Goal: Task Accomplishment & Management: Use online tool/utility

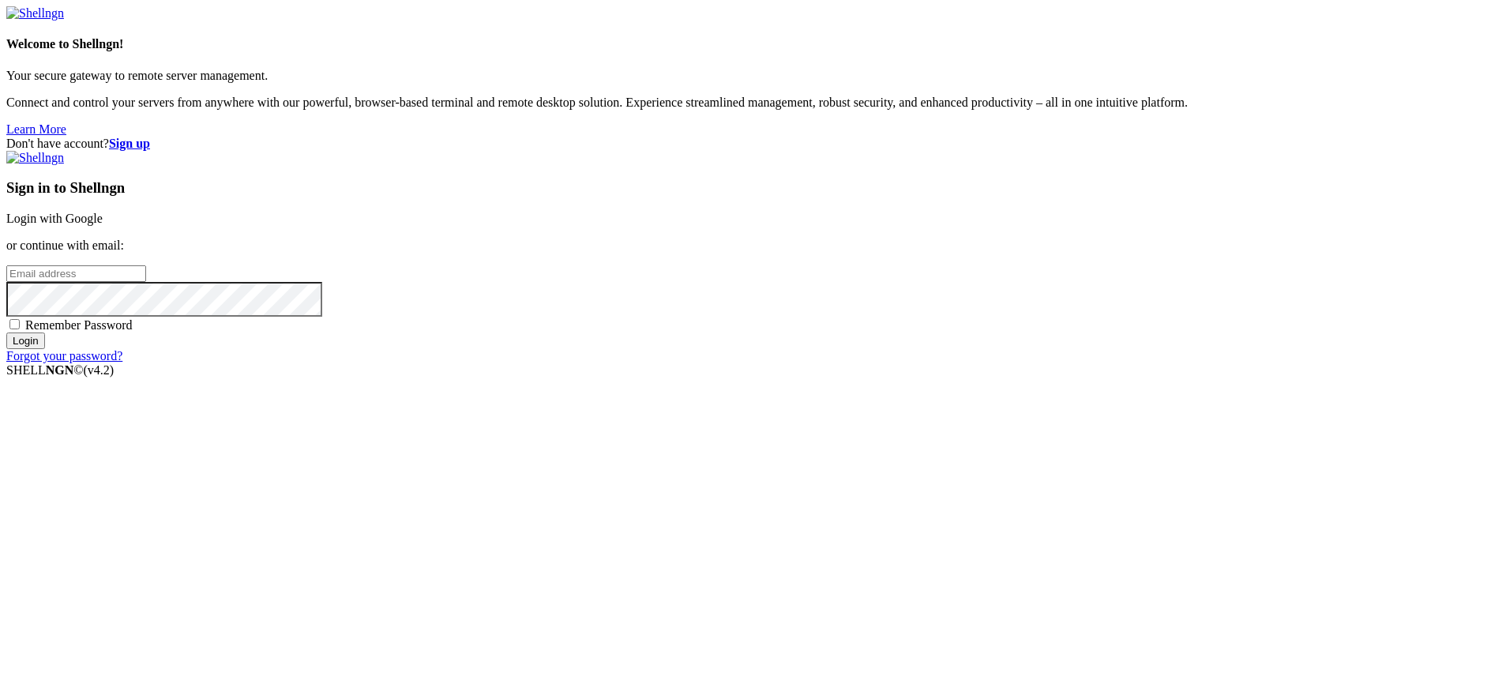
click at [103, 225] on link "Login with Google" at bounding box center [54, 218] width 96 height 13
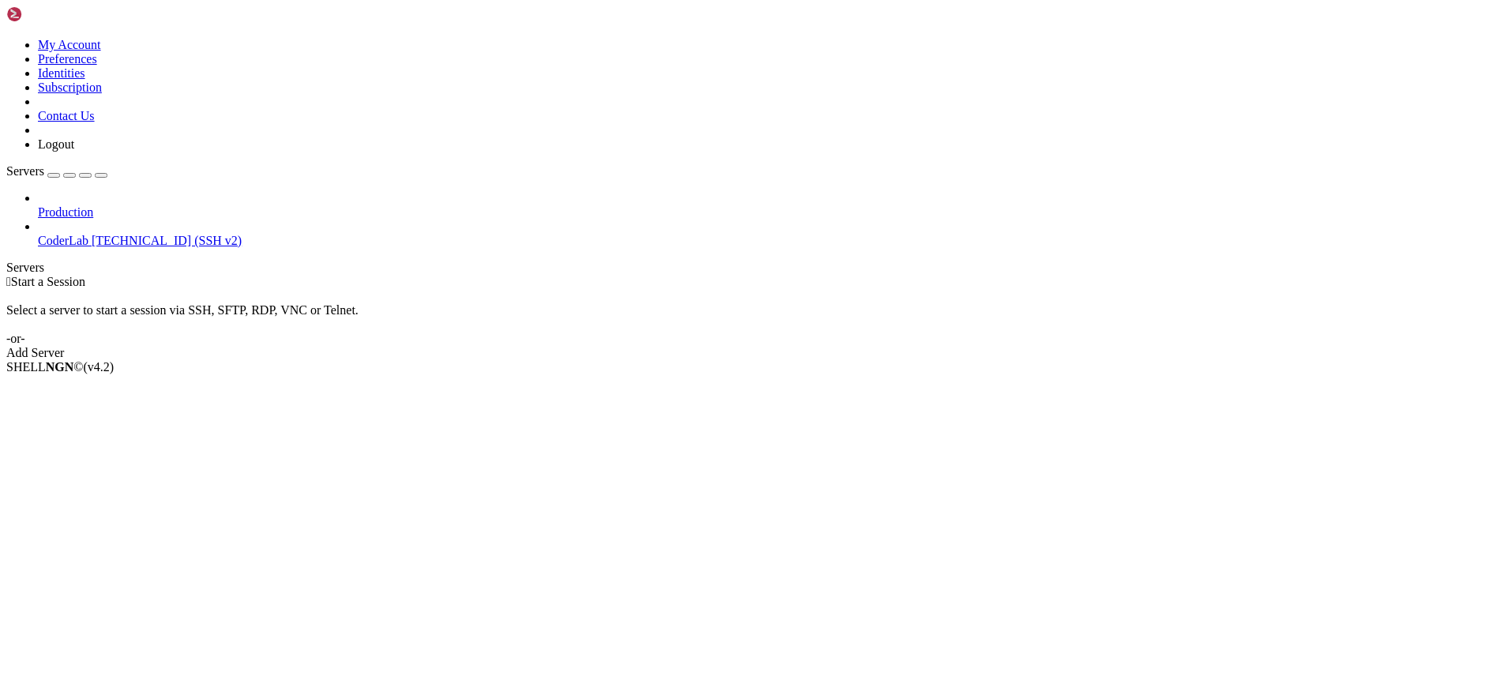
click at [100, 234] on span "[TECHNICAL_ID] (SSH v2)" at bounding box center [167, 240] width 150 height 13
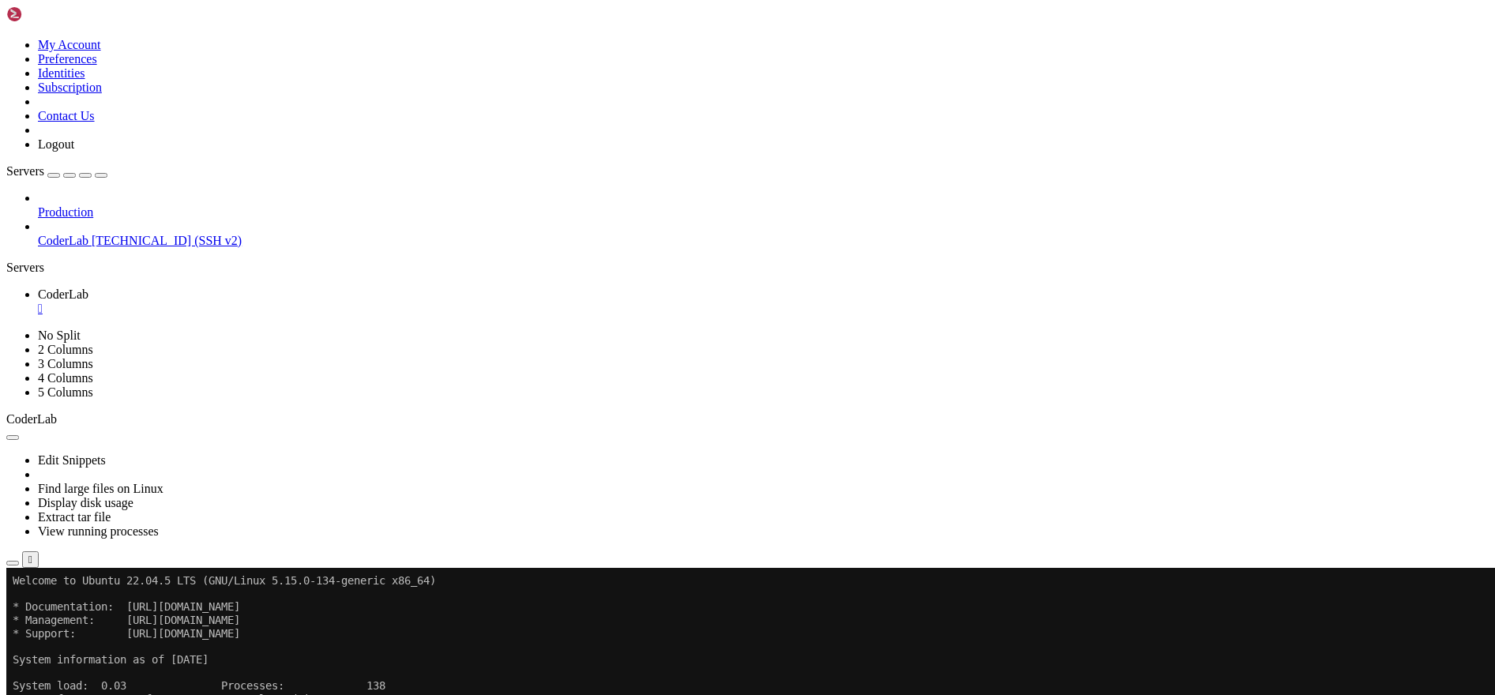
click at [79, 679] on span "Rename" at bounding box center [58, 685] width 41 height 13
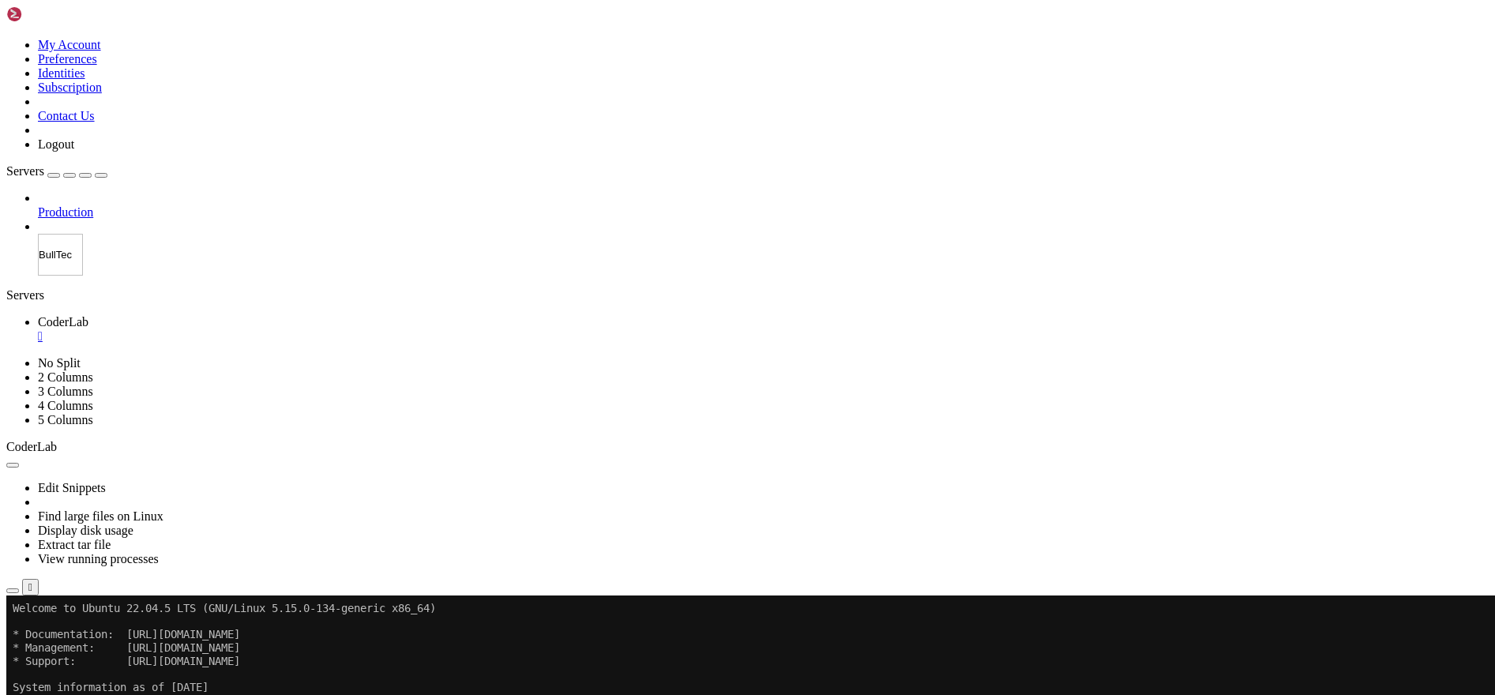
type input "BullTech"
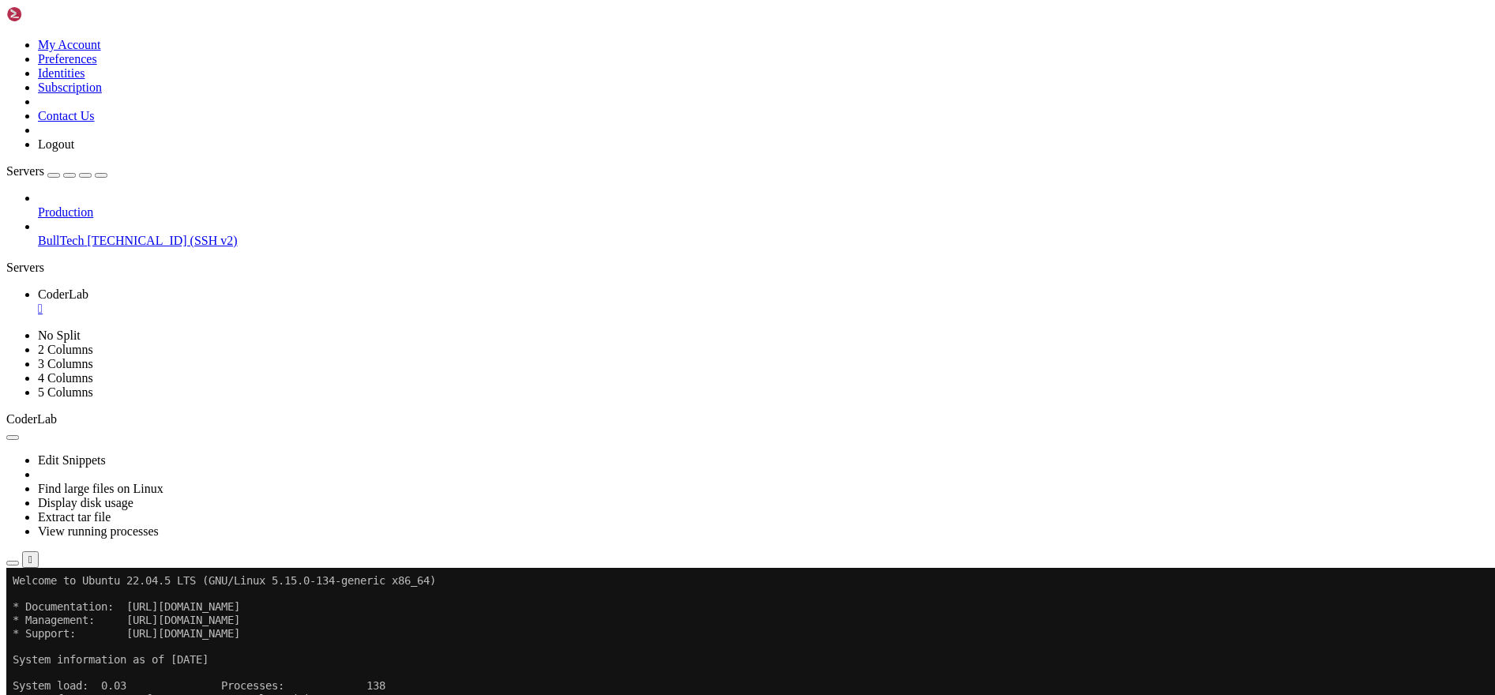
drag, startPoint x: 127, startPoint y: 966, endPoint x: 108, endPoint y: 912, distance: 57.0
drag, startPoint x: 140, startPoint y: 1002, endPoint x: 79, endPoint y: 999, distance: 60.9
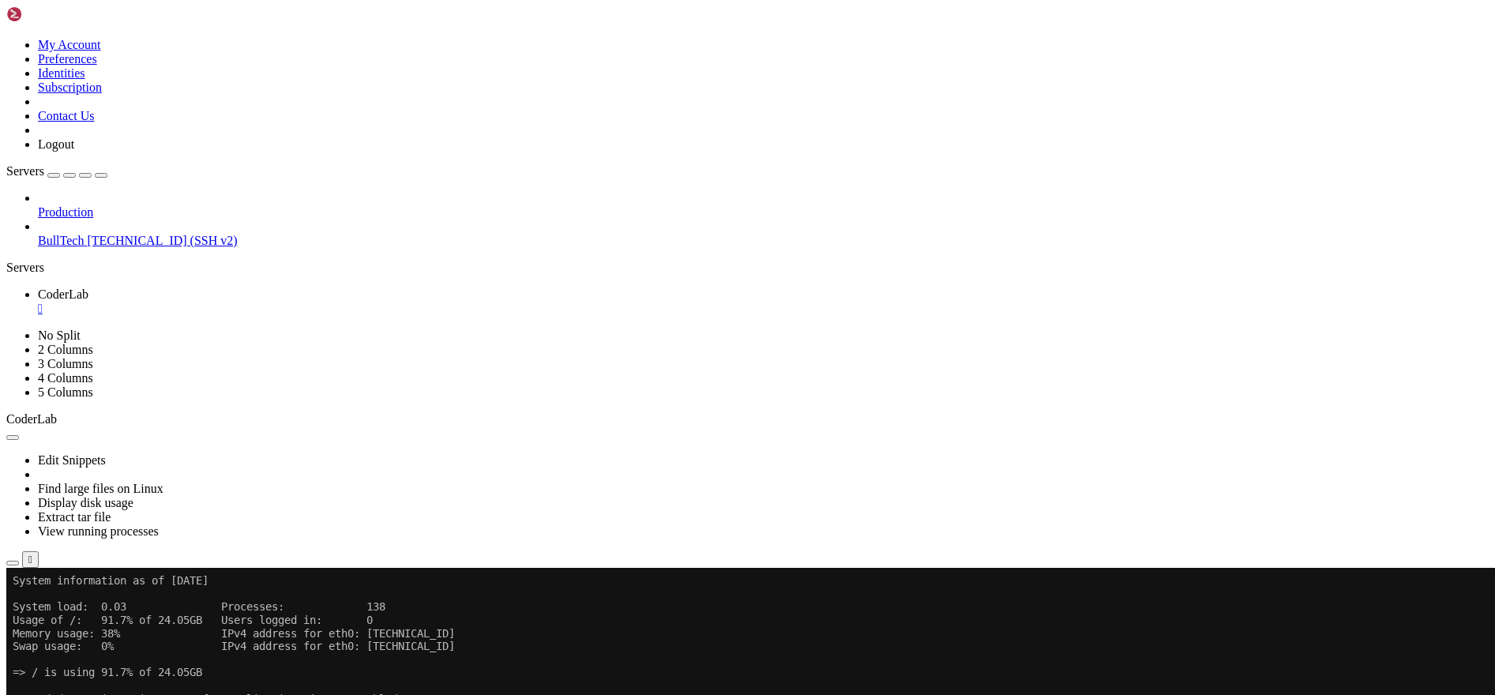
scroll to position [105, 0]
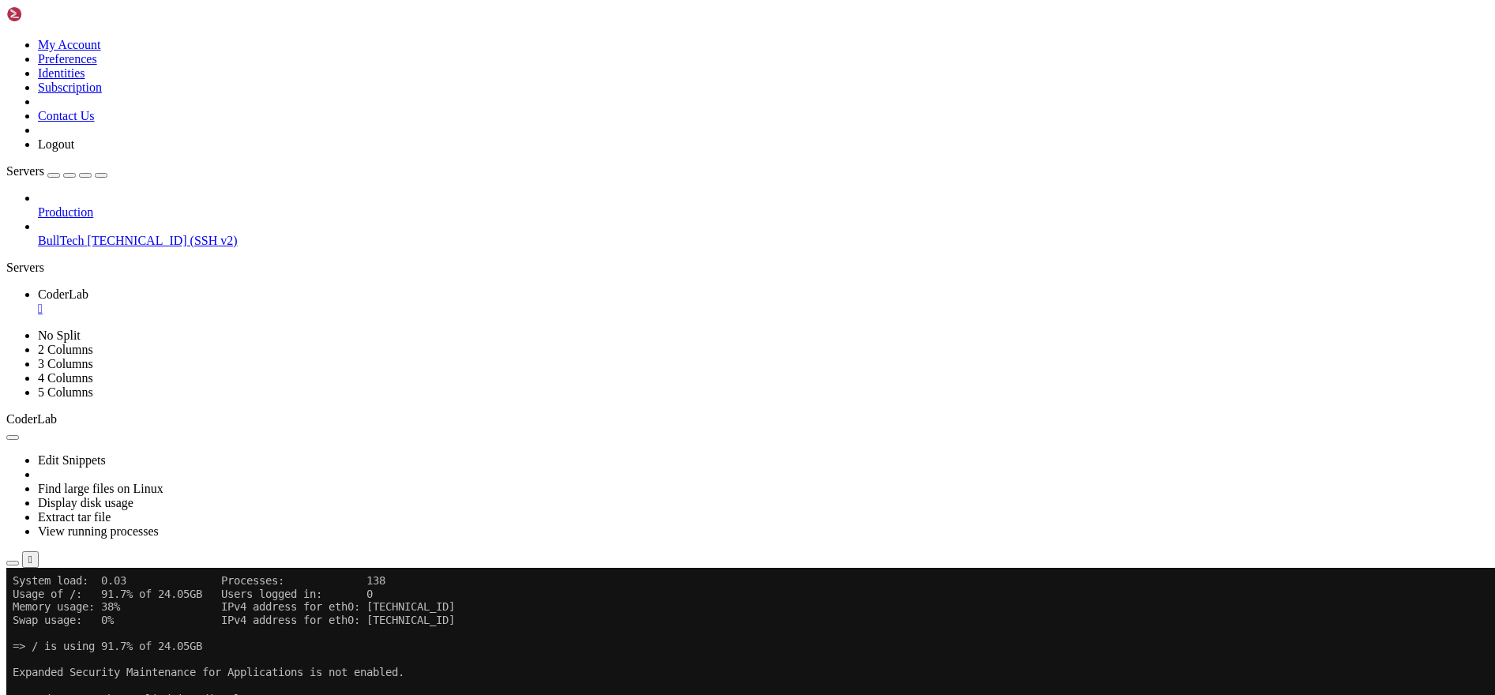
click at [19, 561] on button "button" at bounding box center [12, 563] width 13 height 5
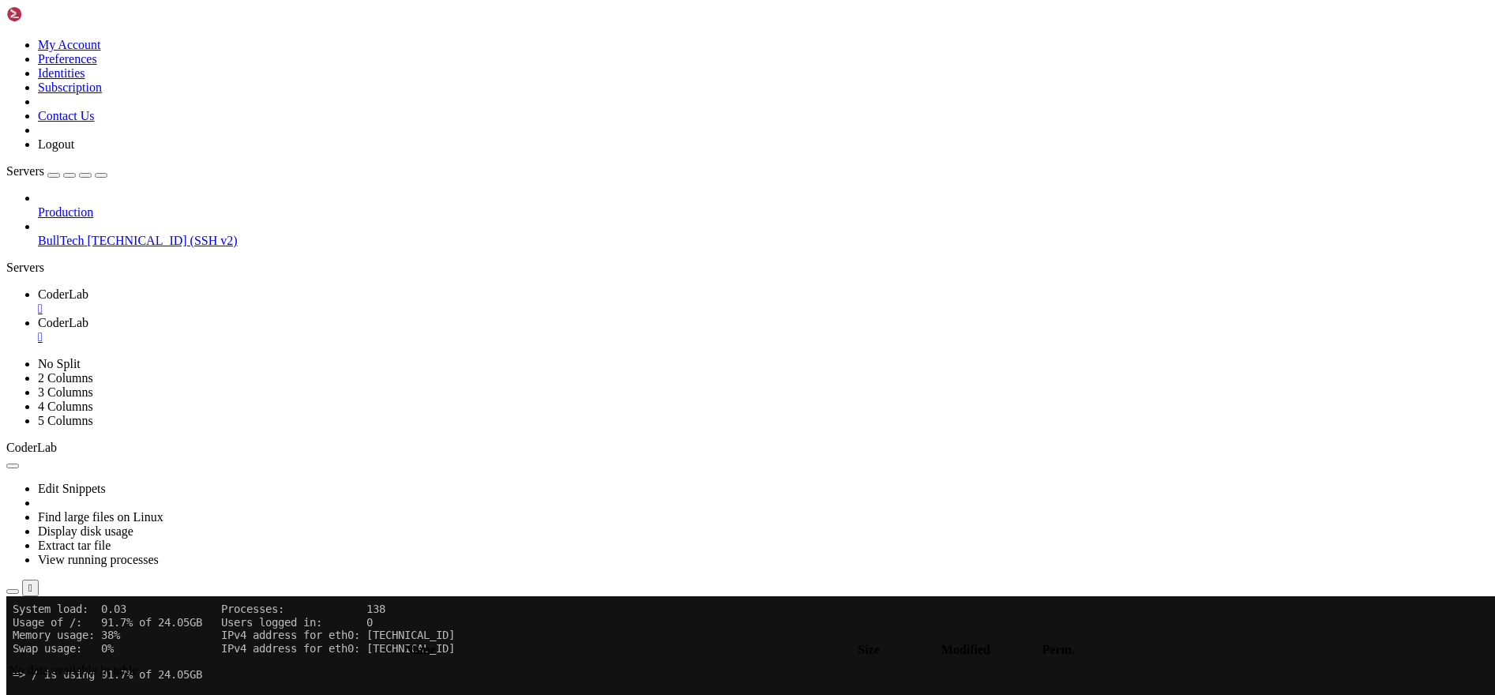
type input "/home/btmx"
click at [396, 330] on div "" at bounding box center [763, 337] width 1451 height 14
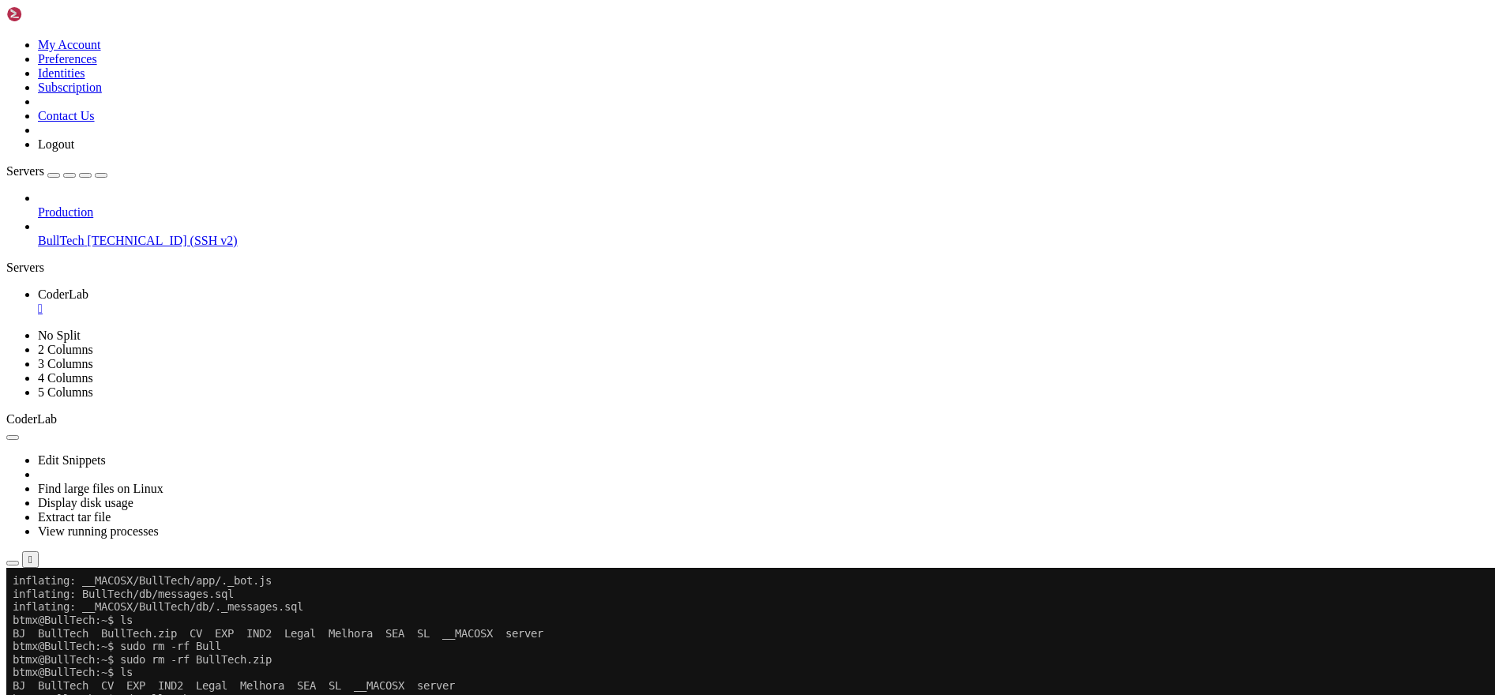
scroll to position [1051, 0]
drag, startPoint x: 419, startPoint y: 962, endPoint x: 335, endPoint y: 935, distance: 88.9
click at [292, 302] on div "" at bounding box center [763, 309] width 1451 height 14
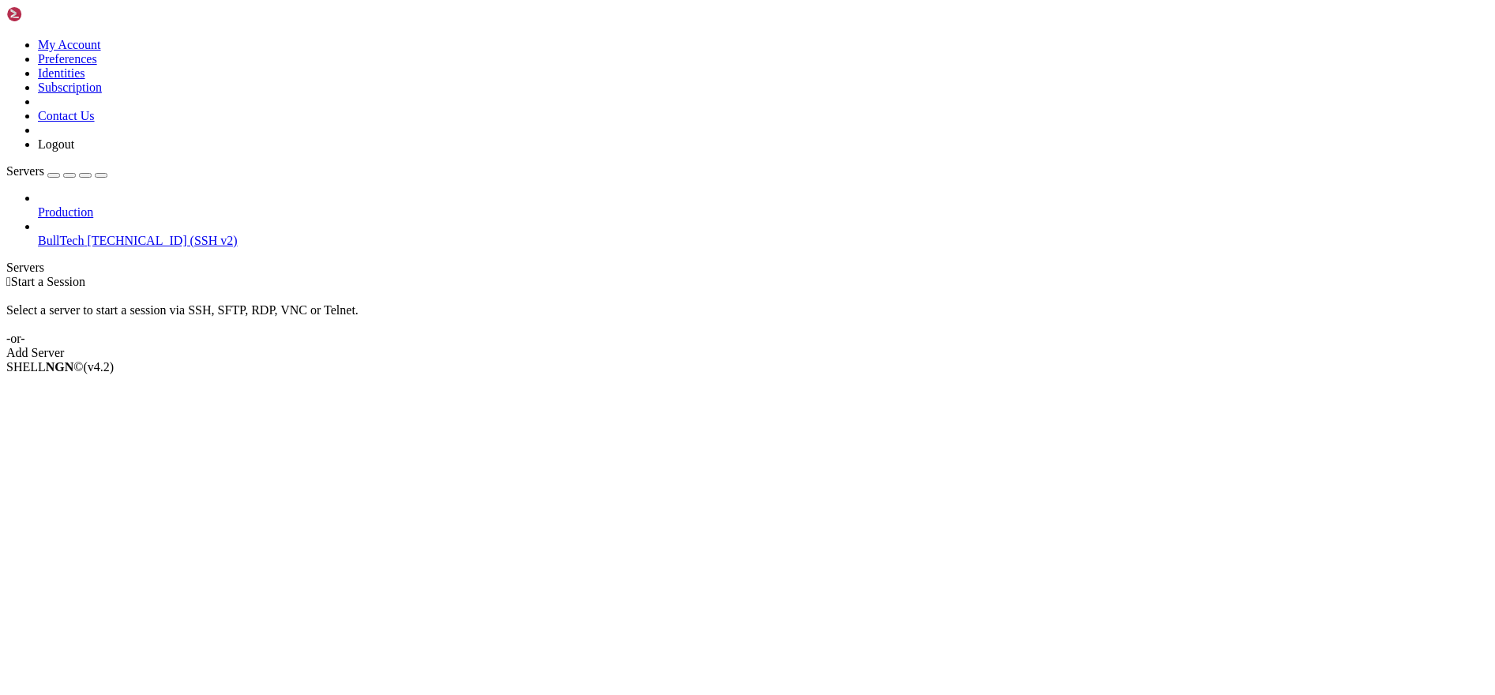
click at [113, 234] on span "[TECHNICAL_ID] (SSH v2)" at bounding box center [162, 240] width 150 height 13
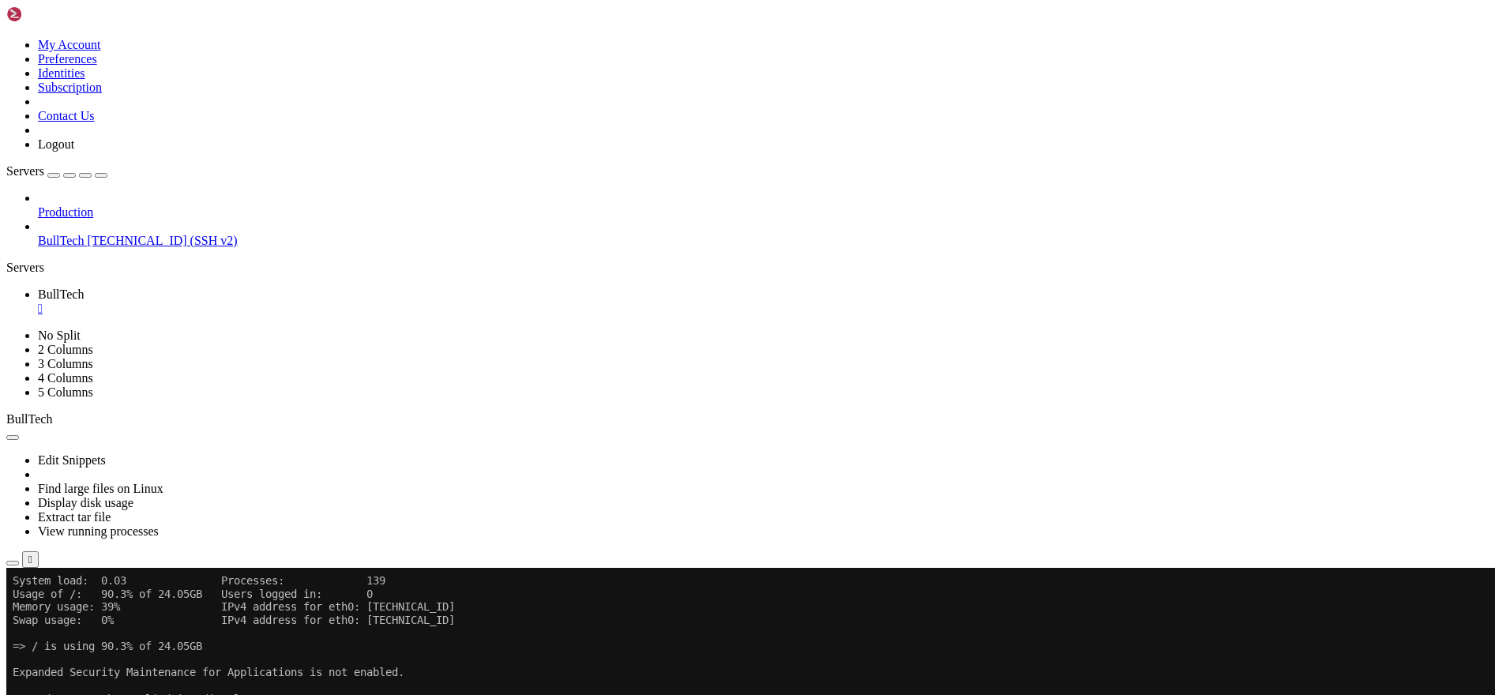
scroll to position [105, 0]
click at [281, 302] on div "" at bounding box center [763, 309] width 1451 height 14
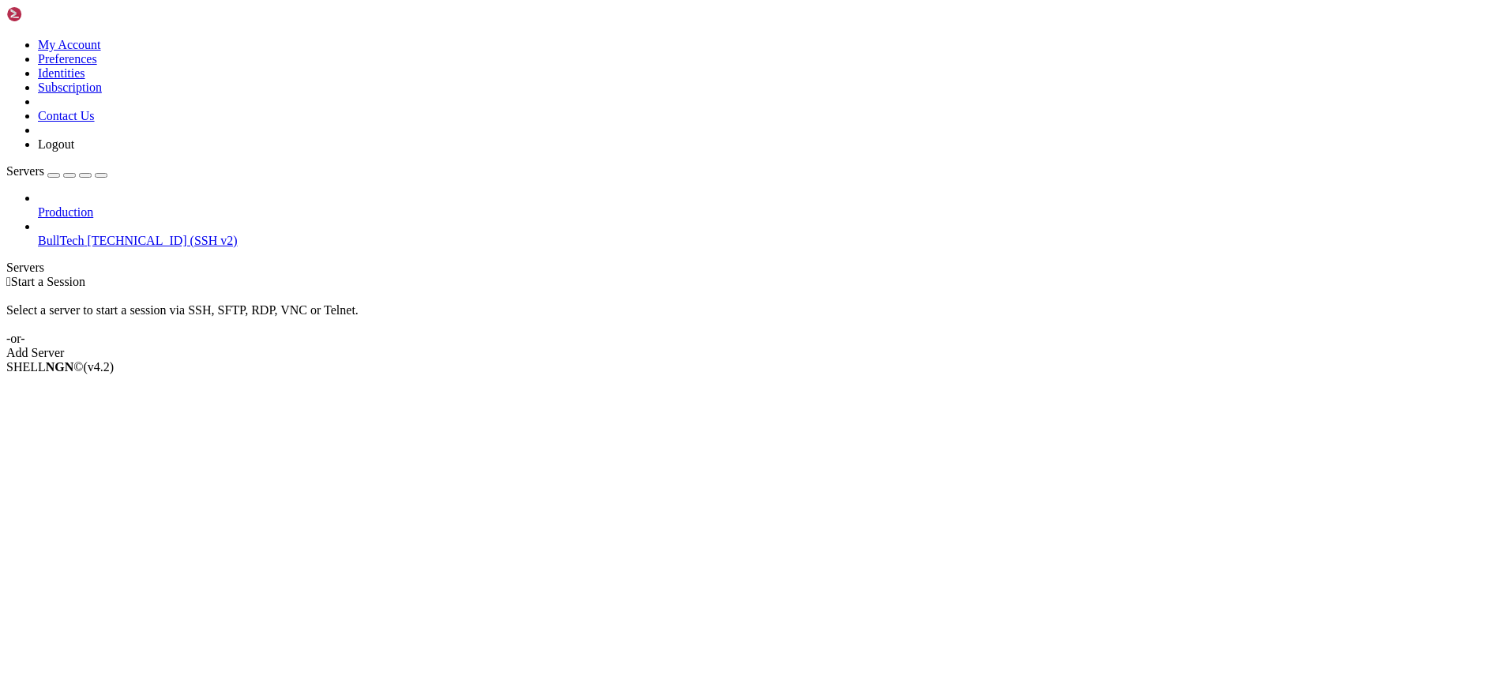
click at [102, 234] on link "BullTech 146.190.174.63 (SSH v2)" at bounding box center [763, 241] width 1451 height 14
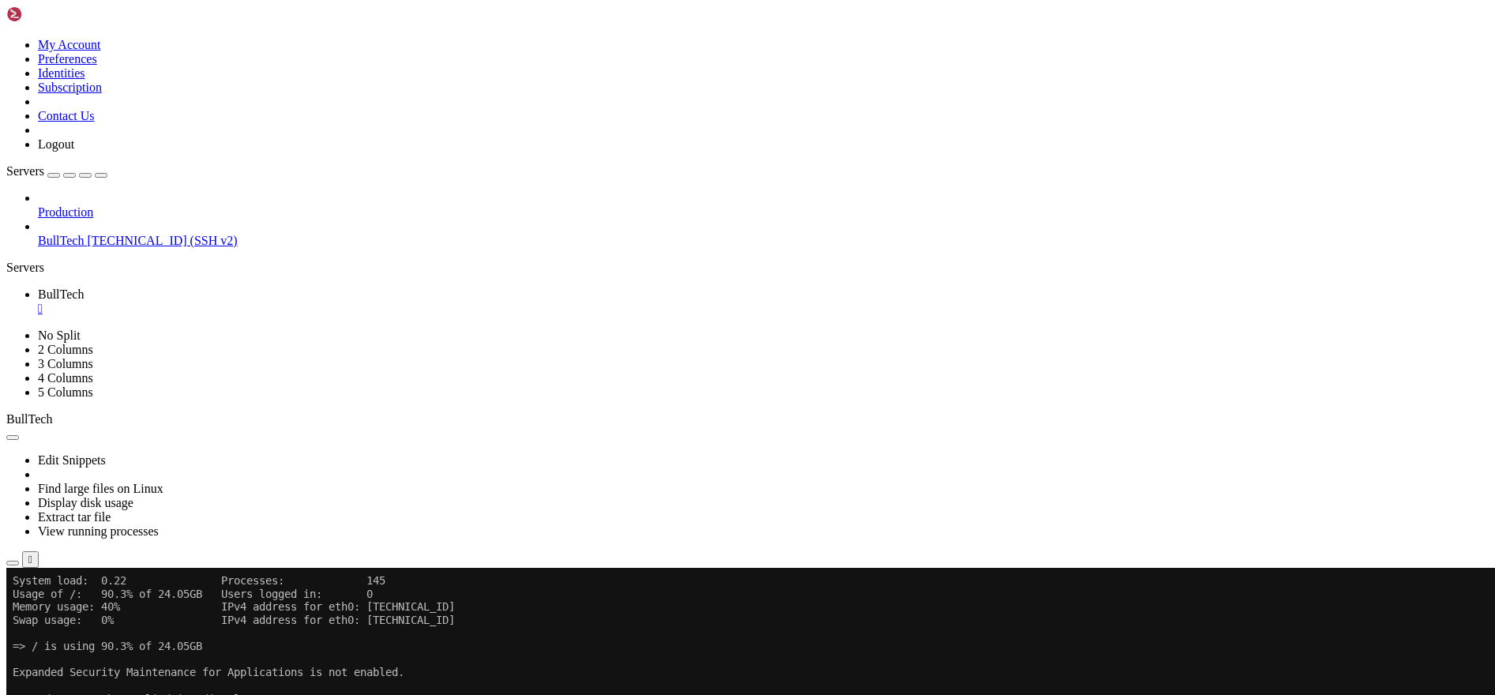
scroll to position [118, 0]
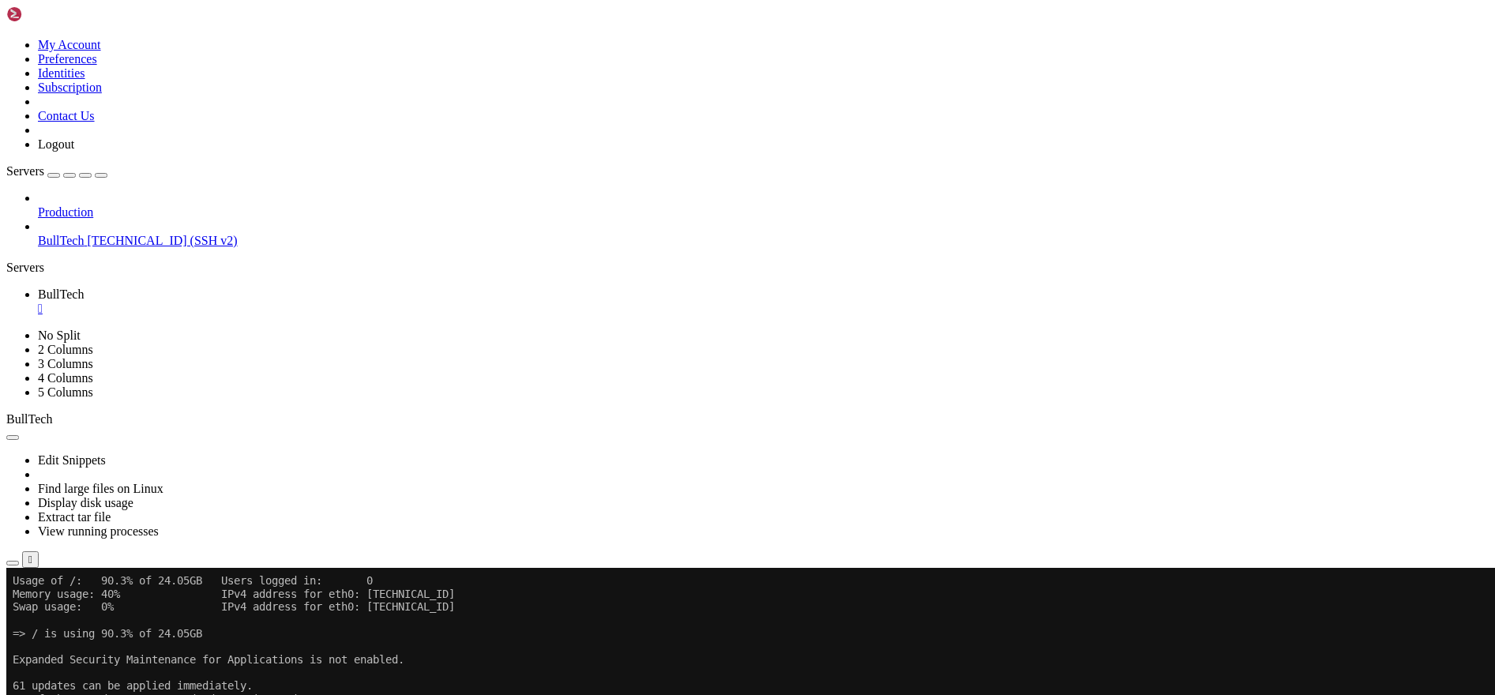
drag, startPoint x: 131, startPoint y: 1121, endPoint x: 294, endPoint y: 1112, distance: 163.0
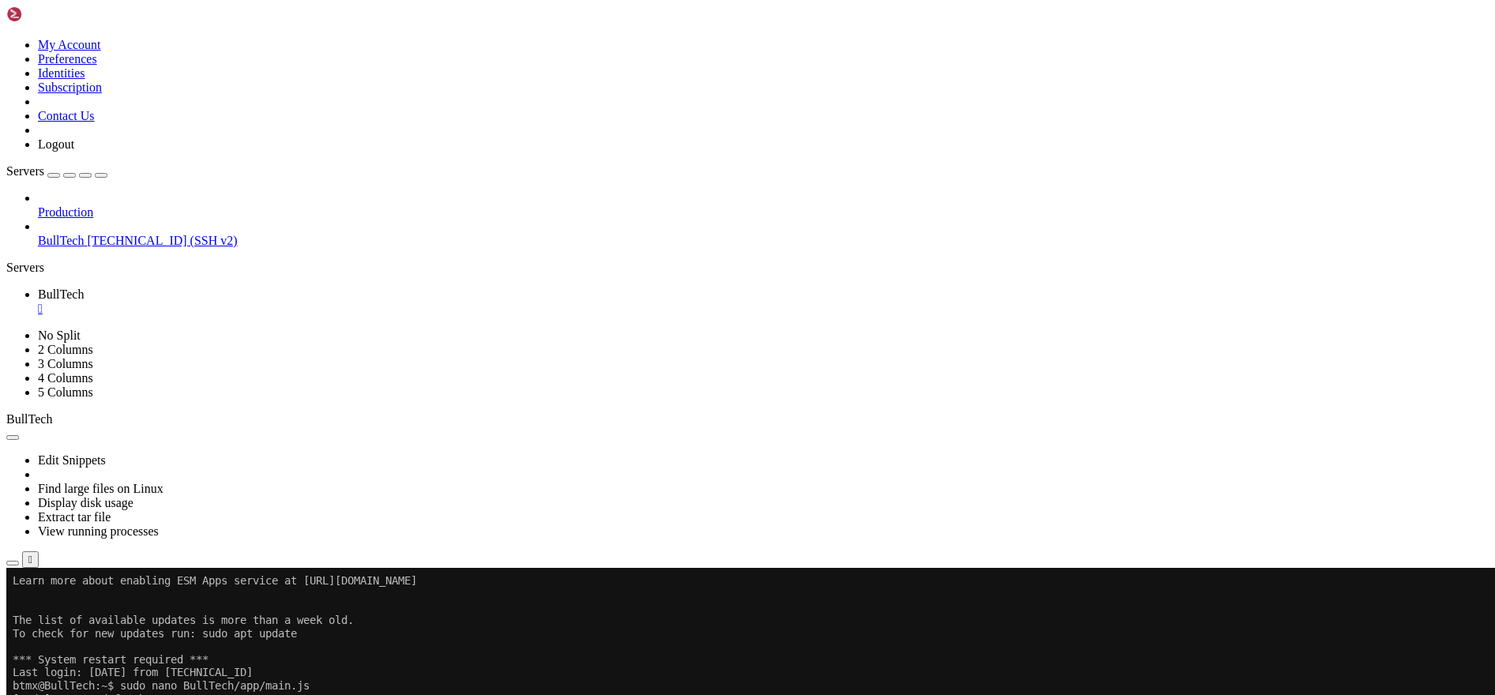
scroll to position [368, 0]
